Goal: Task Accomplishment & Management: Manage account settings

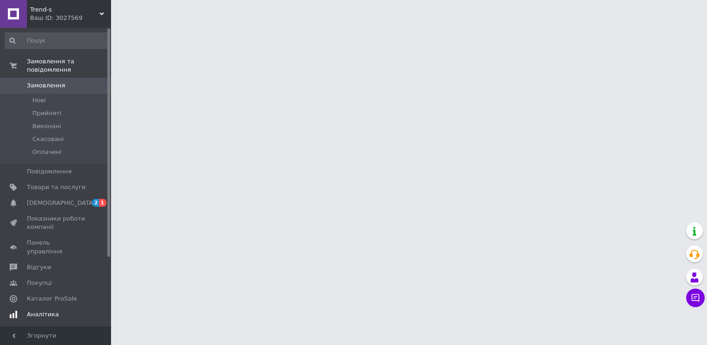
click at [74, 199] on span "[DEMOGRAPHIC_DATA]" at bounding box center [56, 203] width 59 height 8
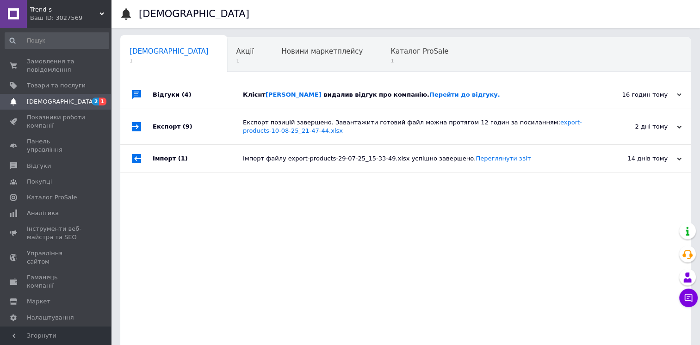
click at [518, 93] on div "Клієнт [PERSON_NAME] видалив відгук про компанію. Перейти до відгуку." at bounding box center [416, 95] width 346 height 8
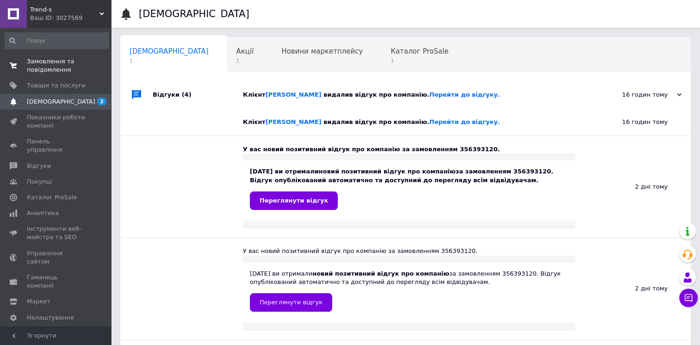
click at [45, 70] on span "Замовлення та повідомлення" at bounding box center [56, 65] width 59 height 17
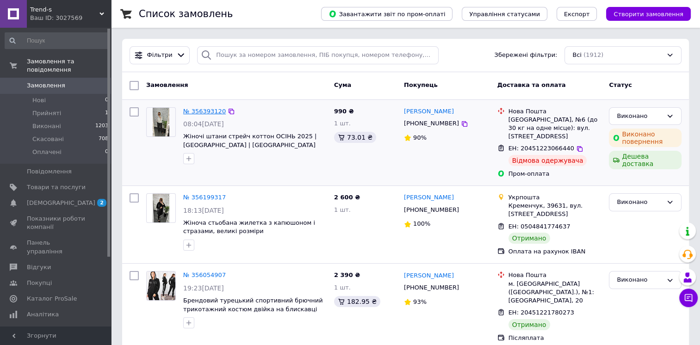
click at [196, 112] on link "№ 356393120" at bounding box center [204, 111] width 43 height 7
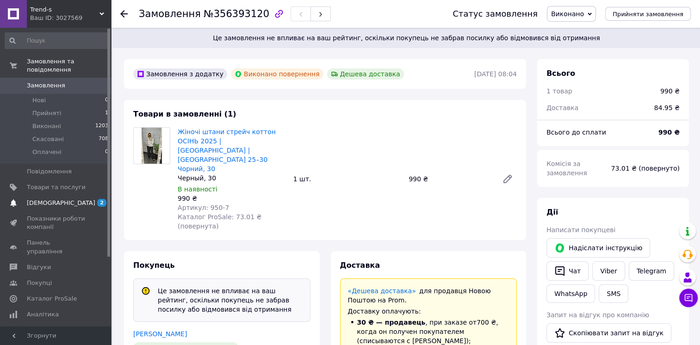
click at [44, 199] on span "[DEMOGRAPHIC_DATA]" at bounding box center [61, 203] width 68 height 8
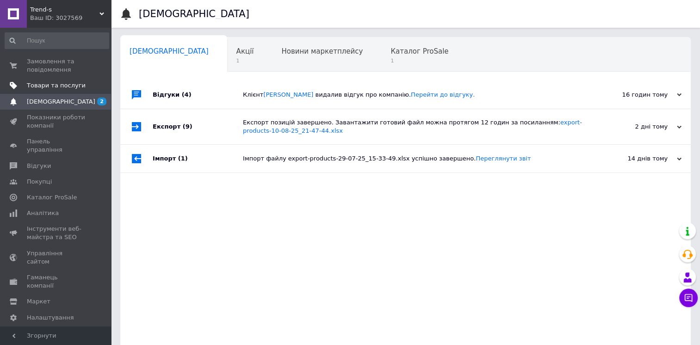
click at [73, 82] on span "Товари та послуги" at bounding box center [56, 85] width 59 height 8
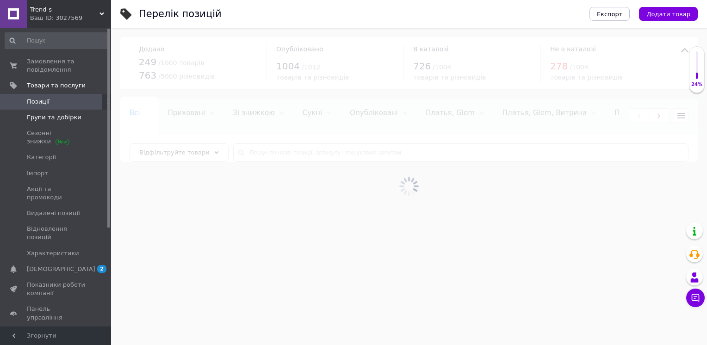
click at [63, 120] on span "Групи та добірки" at bounding box center [54, 117] width 55 height 8
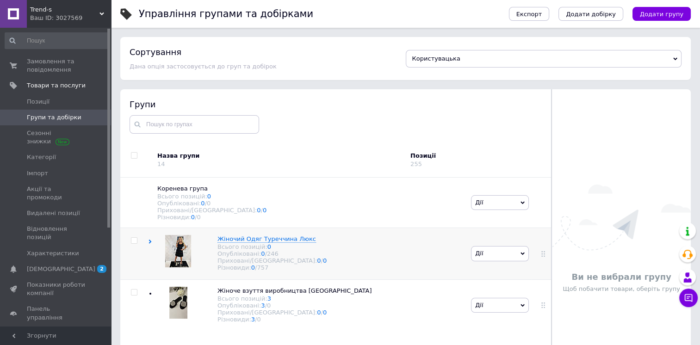
click at [149, 244] on icon at bounding box center [150, 242] width 4 height 4
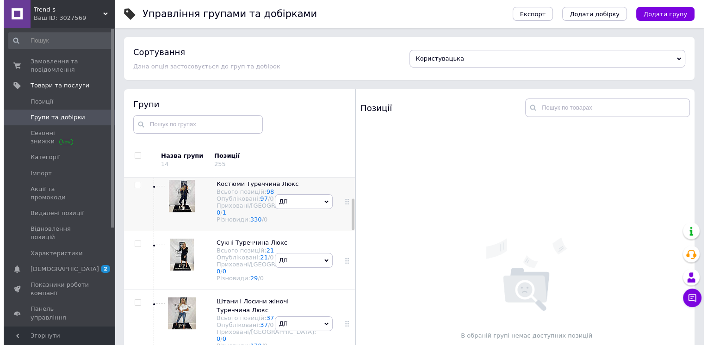
scroll to position [137, 0]
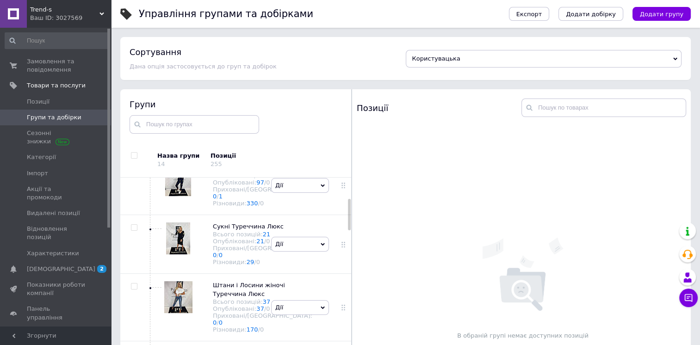
click at [256, 186] on link "97" at bounding box center [260, 182] width 8 height 7
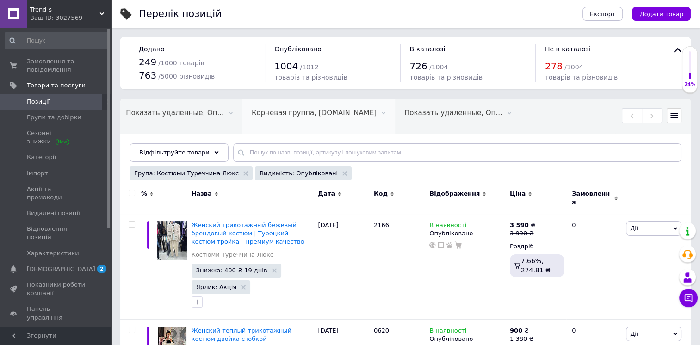
scroll to position [0, 496]
click at [129, 190] on input "checkbox" at bounding box center [132, 193] width 6 height 6
checkbox input "true"
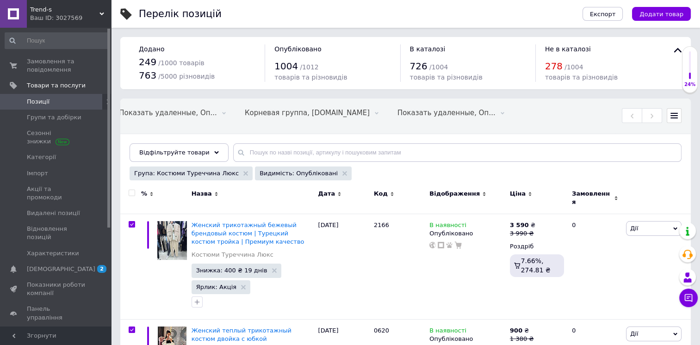
checkbox input "true"
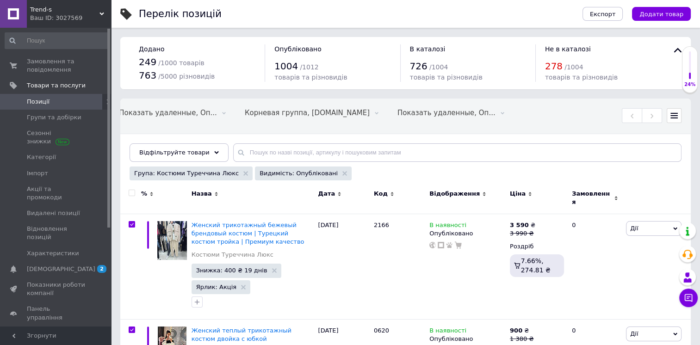
checkbox input "true"
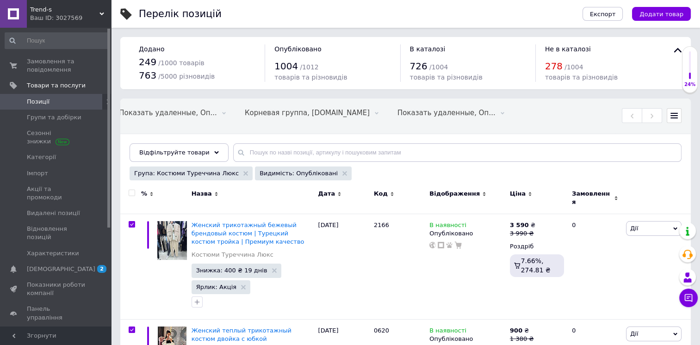
checkbox input "true"
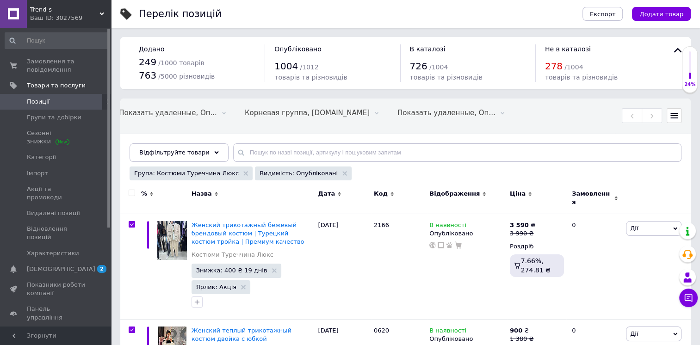
checkbox input "true"
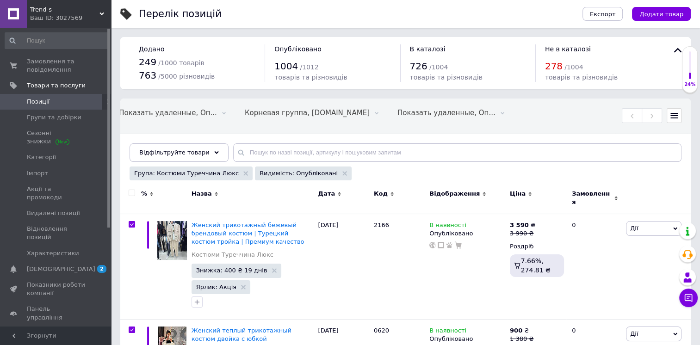
checkbox input "true"
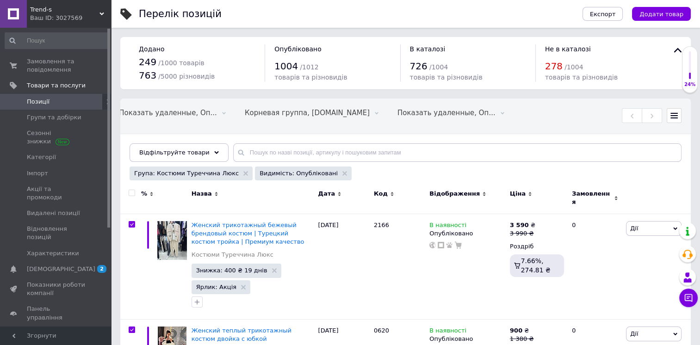
checkbox input "true"
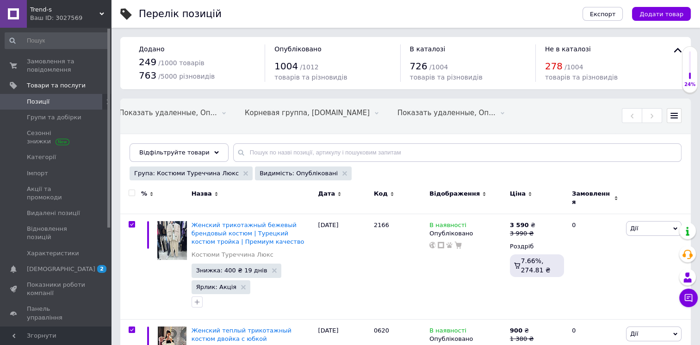
checkbox input "true"
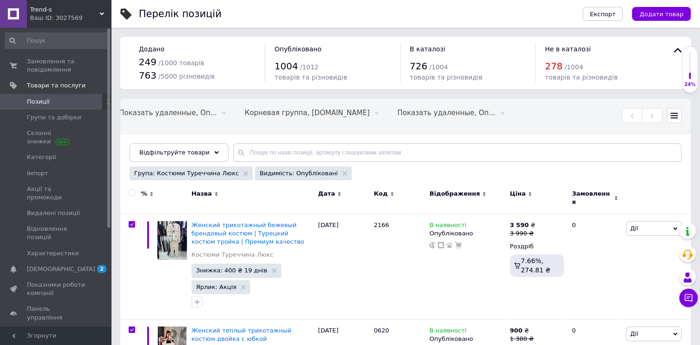
checkbox input "true"
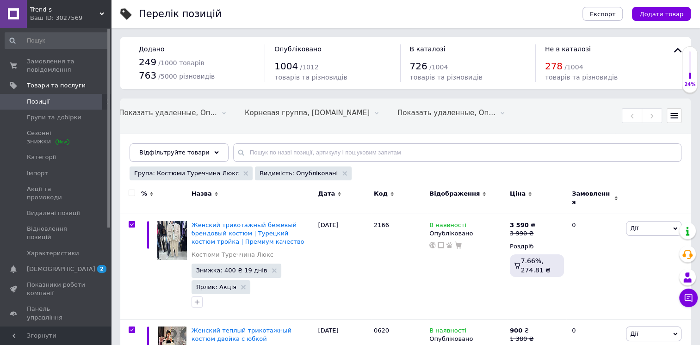
checkbox input "true"
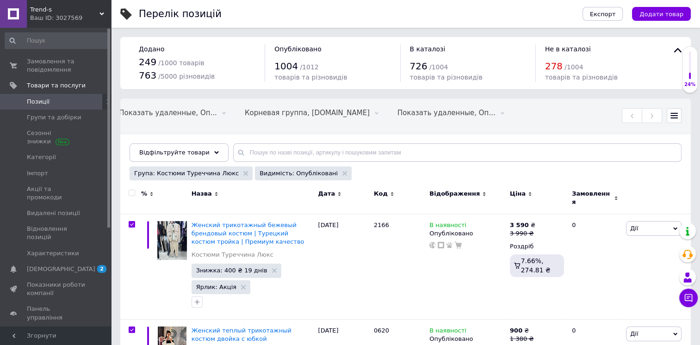
checkbox input "true"
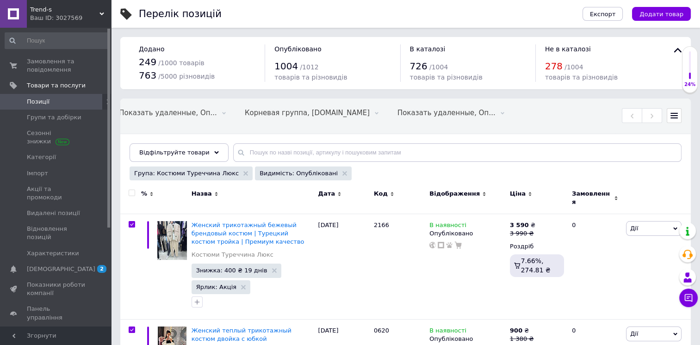
checkbox input "true"
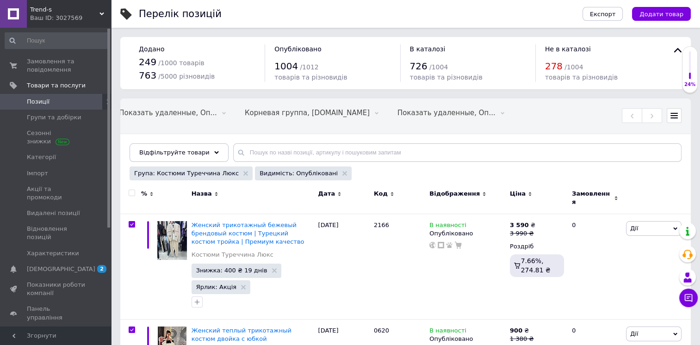
checkbox input "true"
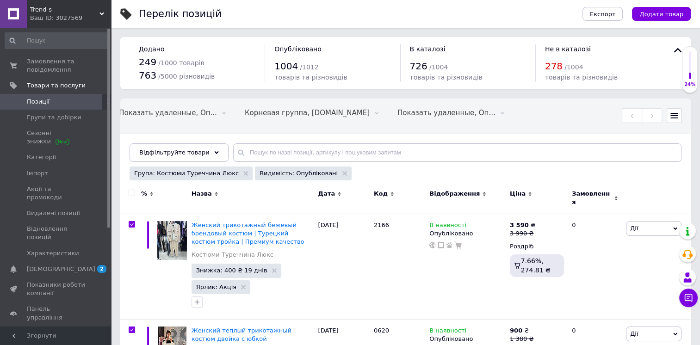
checkbox input "true"
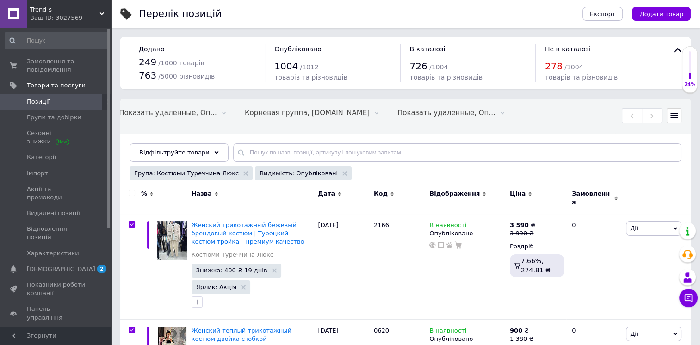
checkbox input "true"
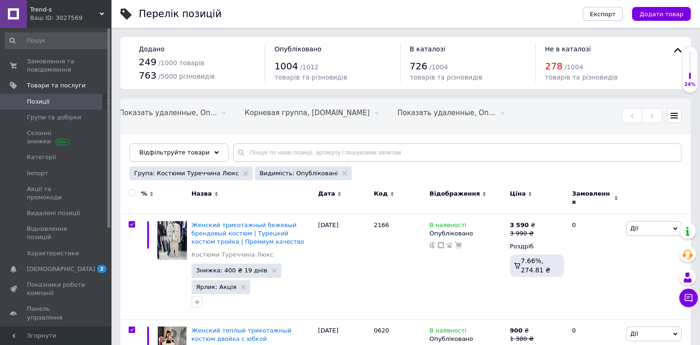
checkbox input "true"
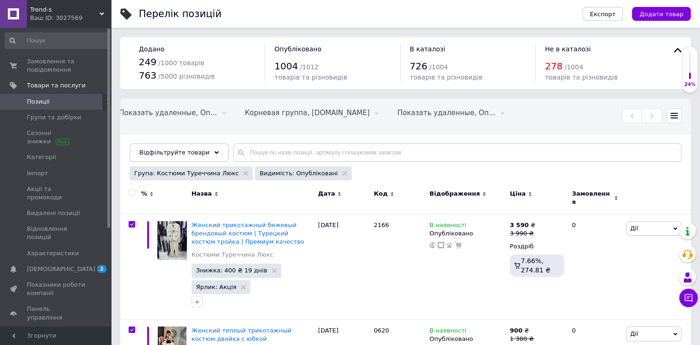
checkbox input "true"
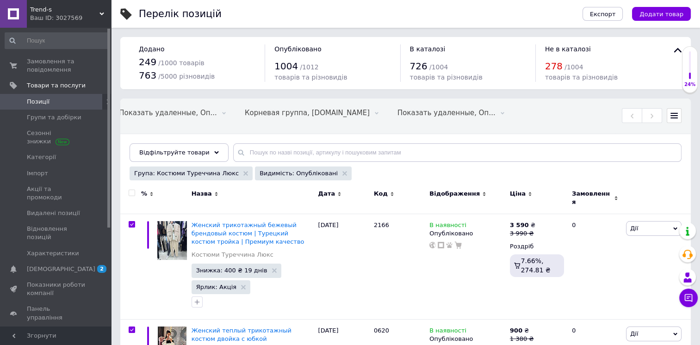
checkbox input "true"
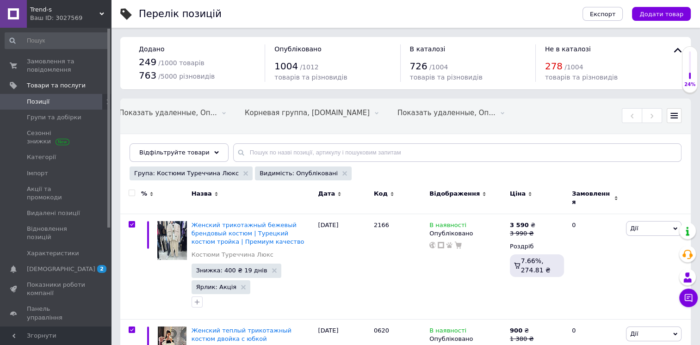
checkbox input "true"
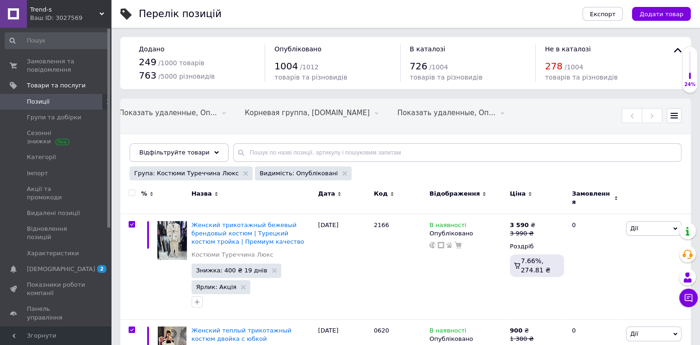
checkbox input "true"
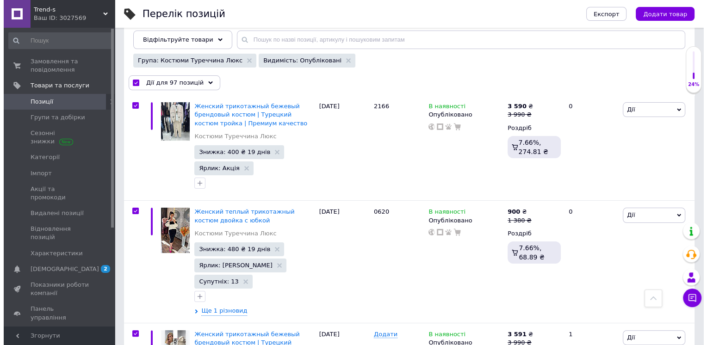
scroll to position [0, 0]
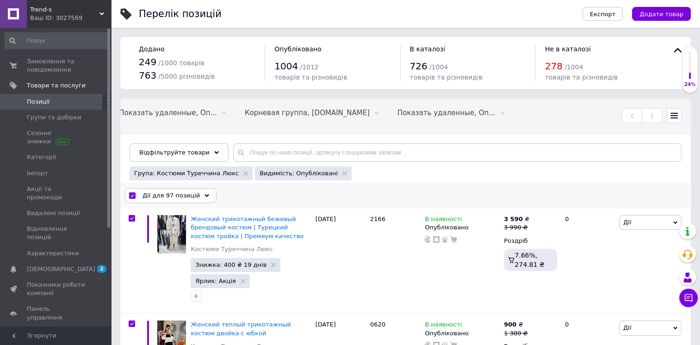
click at [194, 192] on div "Дії для 97 позицій" at bounding box center [171, 195] width 92 height 15
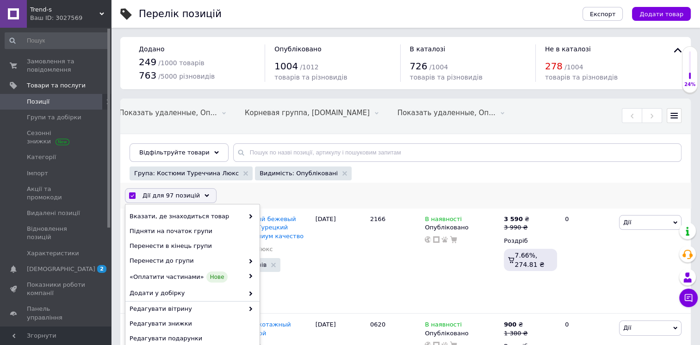
click at [192, 196] on span "Дії для 97 позицій" at bounding box center [171, 196] width 57 height 8
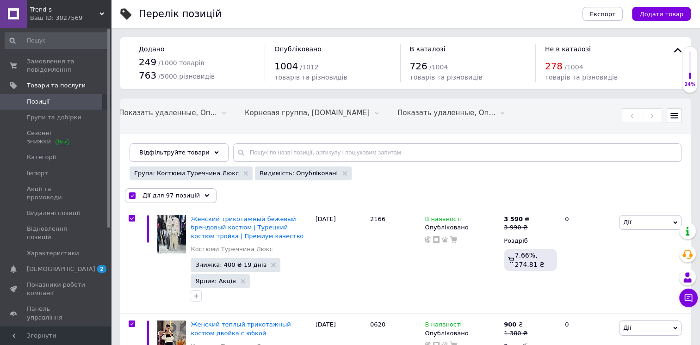
click at [600, 13] on span "Експорт" at bounding box center [603, 14] width 26 height 7
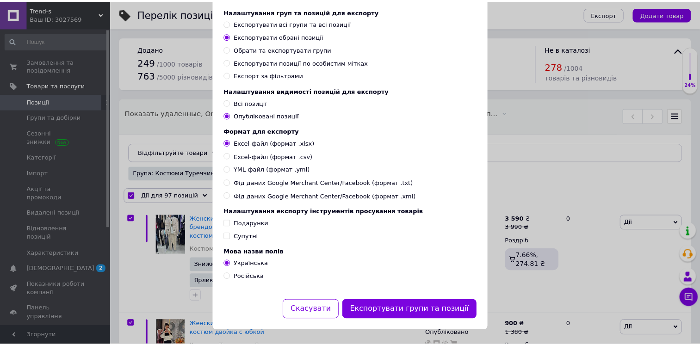
scroll to position [60, 0]
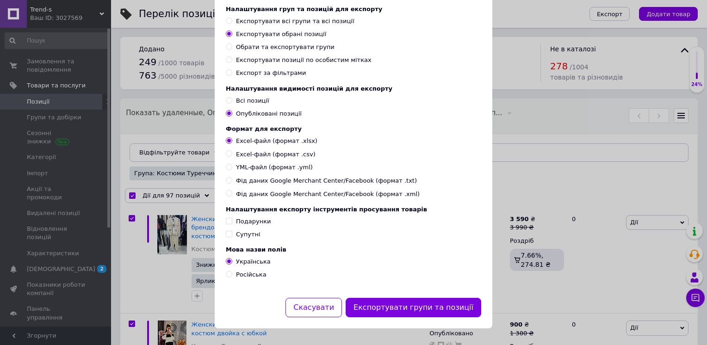
drag, startPoint x: 441, startPoint y: 308, endPoint x: 550, endPoint y: 195, distance: 157.1
click at [441, 308] on button "Експортувати групи та позиції" at bounding box center [414, 308] width 136 height 20
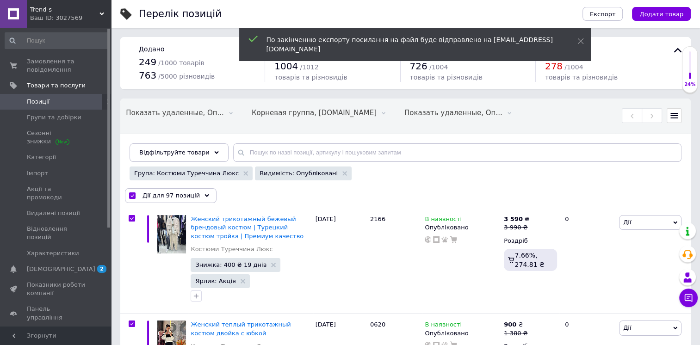
scroll to position [0, 496]
